Goal: Task Accomplishment & Management: Use online tool/utility

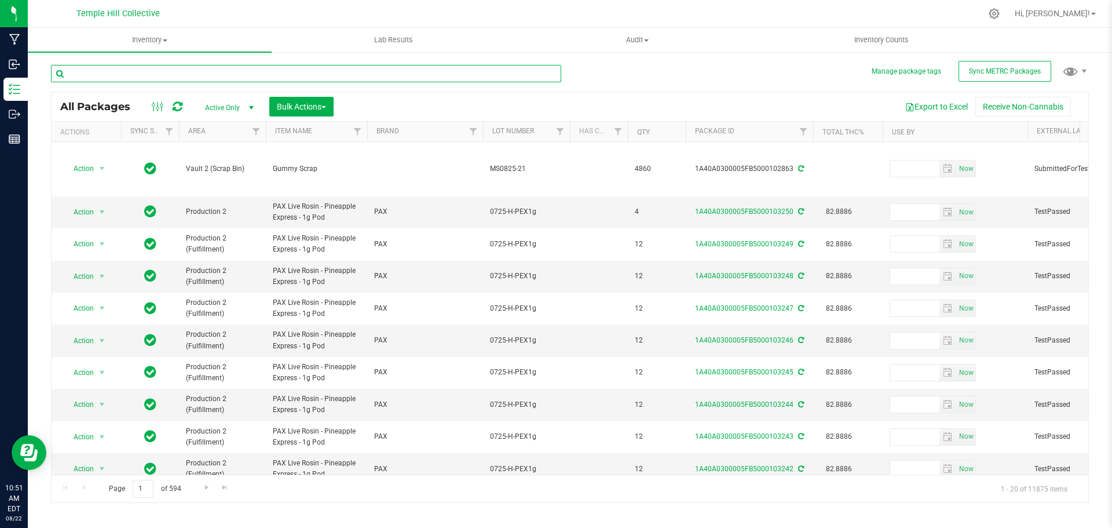
click at [253, 70] on input "text" at bounding box center [306, 73] width 510 height 17
click at [248, 72] on input "text" at bounding box center [306, 73] width 510 height 17
click at [171, 75] on input "text" at bounding box center [306, 73] width 510 height 17
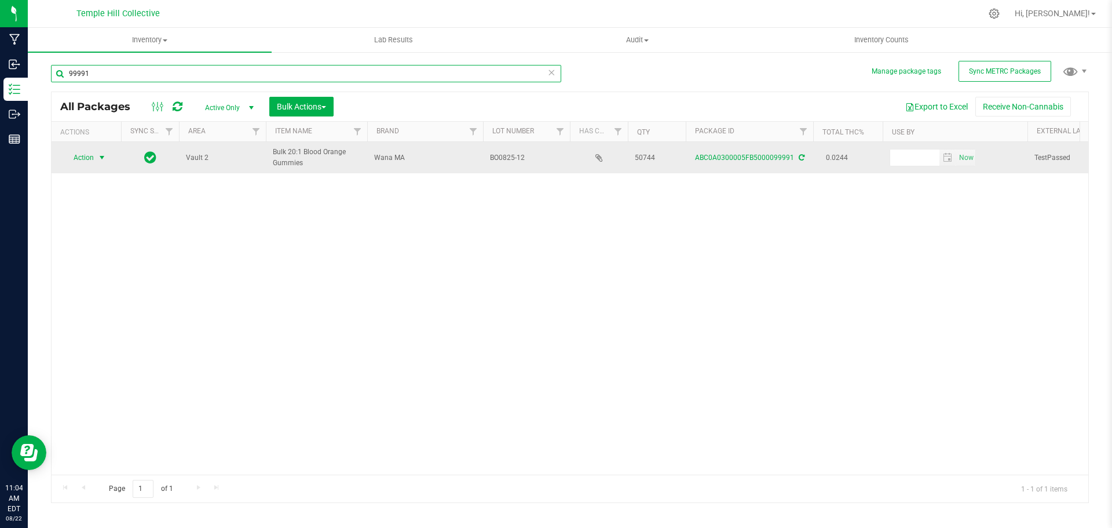
type input "99991"
click at [96, 154] on span "select" at bounding box center [102, 157] width 14 height 16
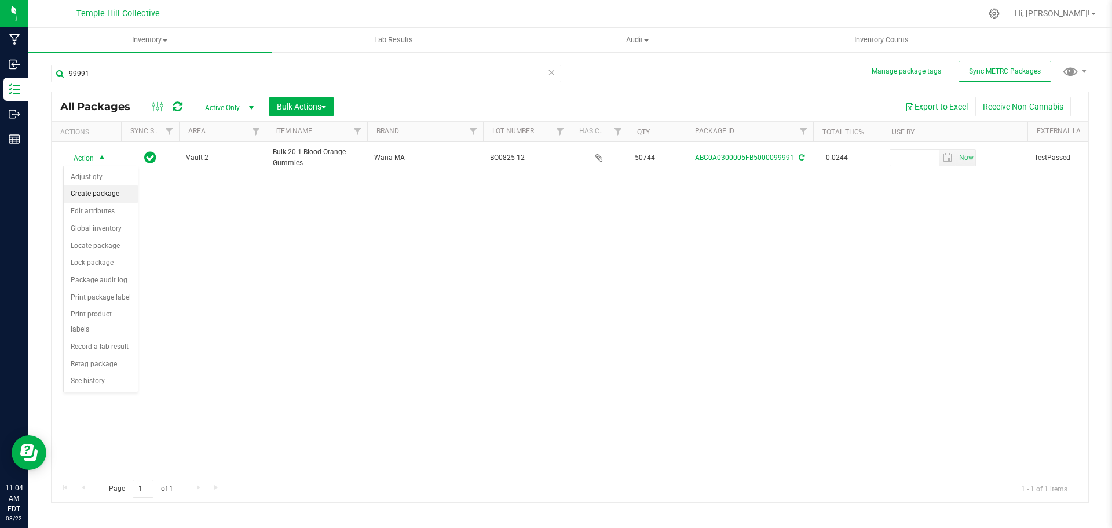
click at [98, 191] on li "Create package" at bounding box center [101, 193] width 74 height 17
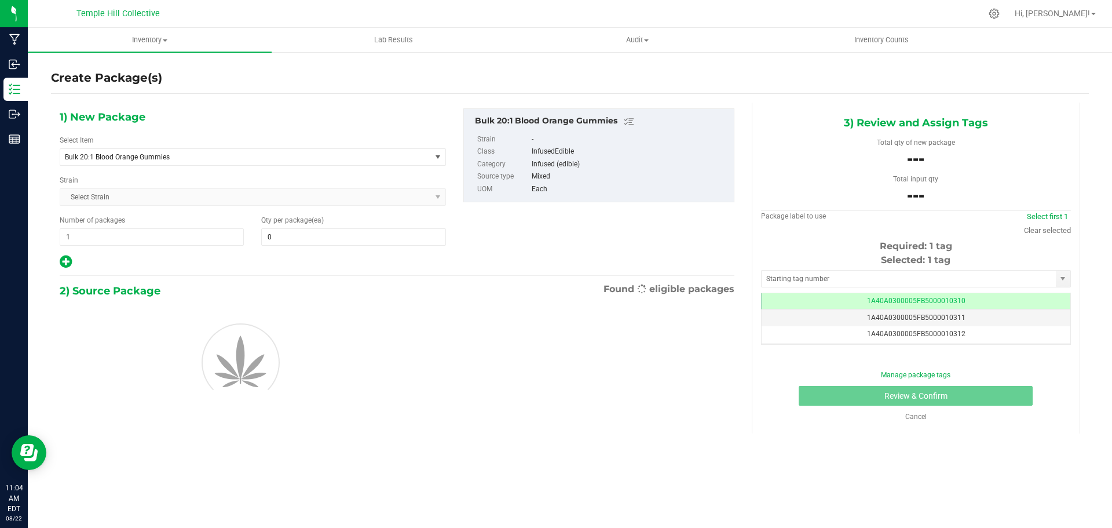
click at [371, 136] on div "Select Item Bulk 20:1 Blood Orange Gummies .5g Pre Pack Chillum 0.5g Pura Vida …" at bounding box center [253, 150] width 386 height 31
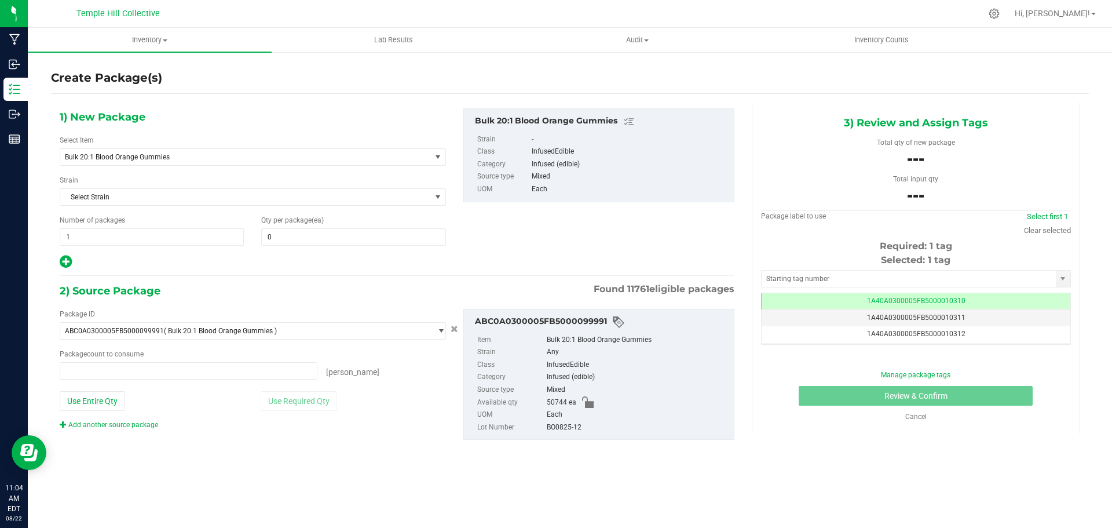
type input "0 ea"
click at [366, 158] on span "Bulk 20:1 Blood Orange Gummies" at bounding box center [238, 157] width 347 height 8
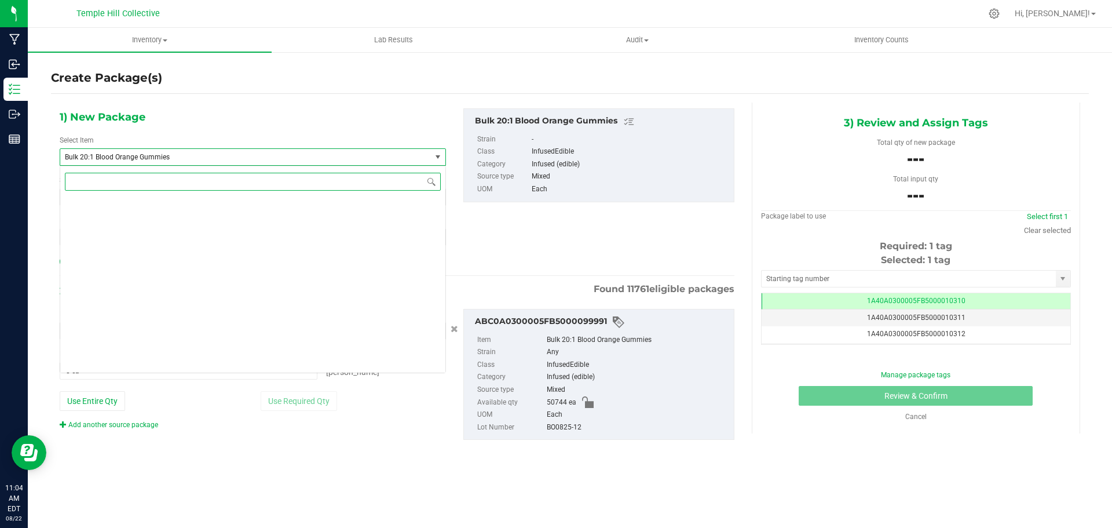
scroll to position [3957, 0]
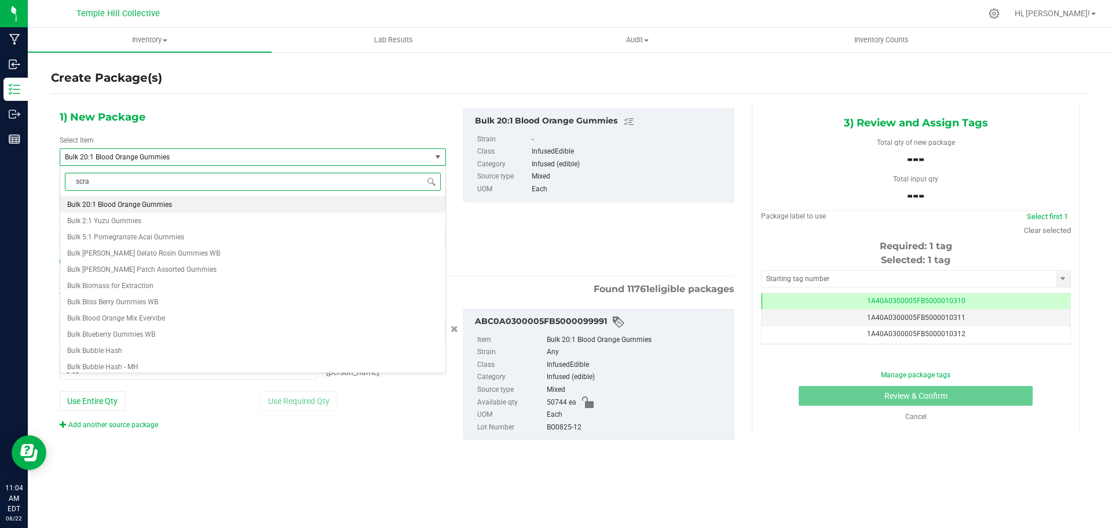
type input "scrap"
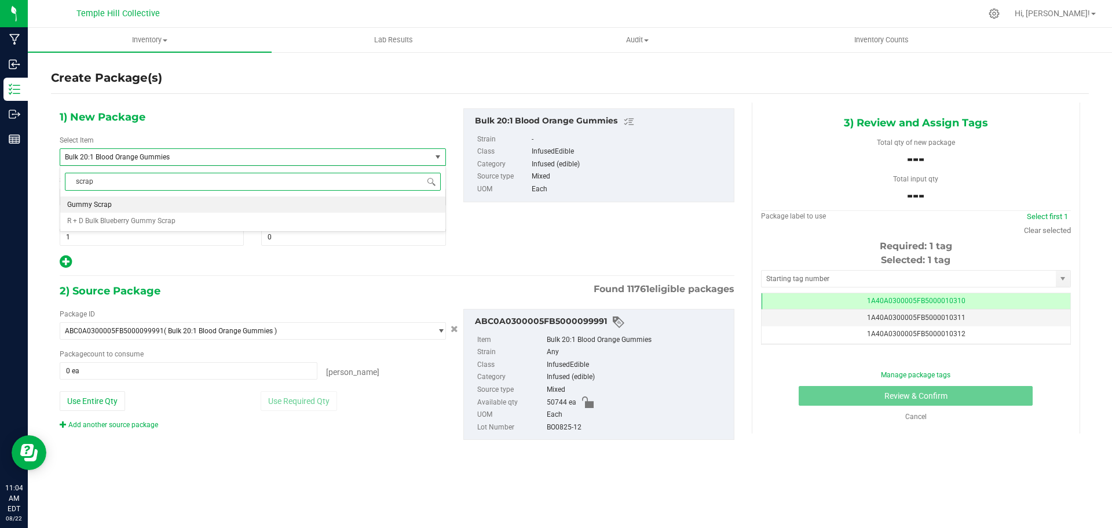
click at [72, 200] on li "Gummy Scrap" at bounding box center [252, 204] width 385 height 16
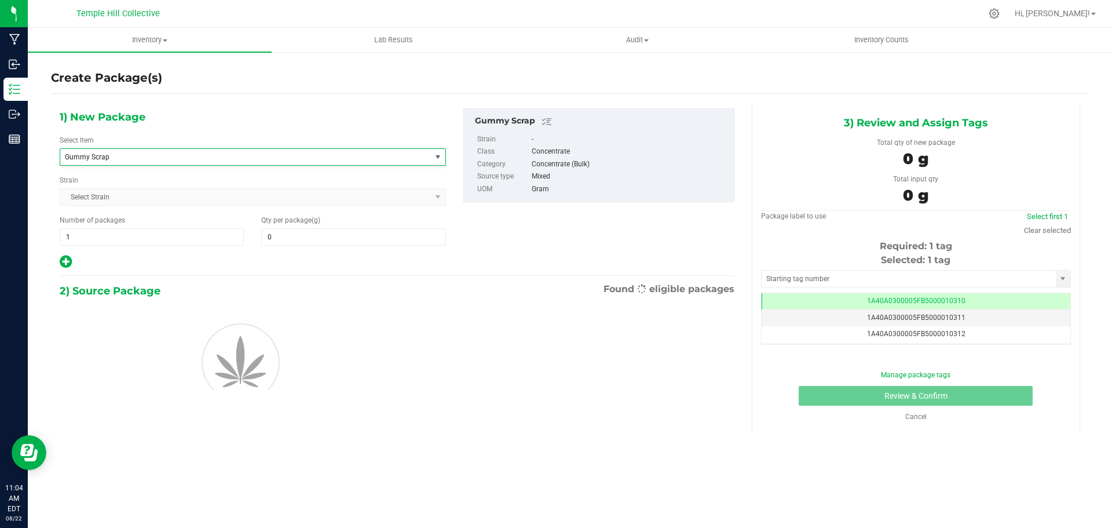
type input "0.0000"
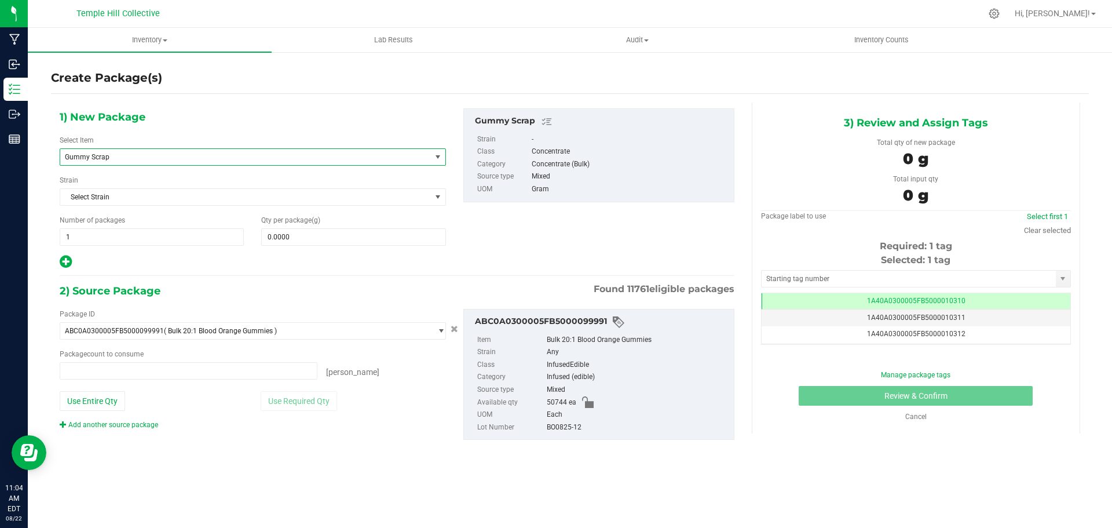
type input "0 ea"
click at [93, 12] on span "Temple Hill Collective" at bounding box center [117, 14] width 83 height 10
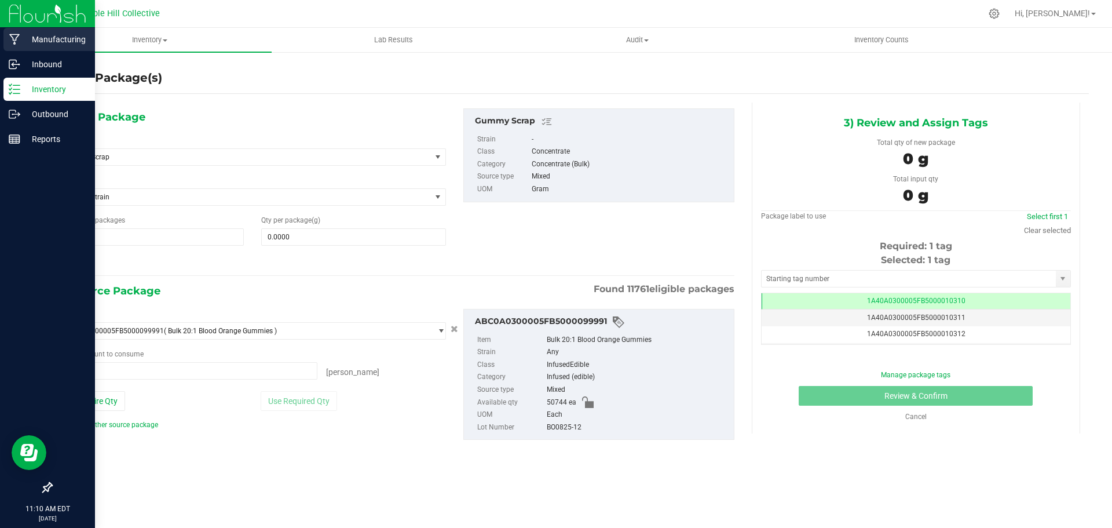
click at [6, 42] on div "Manufacturing" at bounding box center [49, 39] width 92 height 23
click at [38, 83] on p "Inventory" at bounding box center [55, 89] width 70 height 14
